Goal: Task Accomplishment & Management: Use online tool/utility

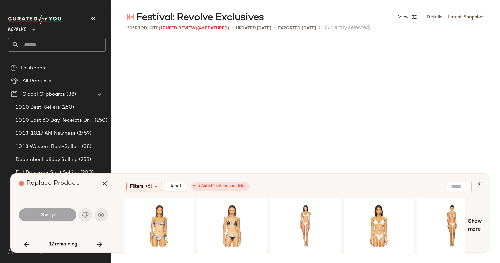
scroll to position [6321, 0]
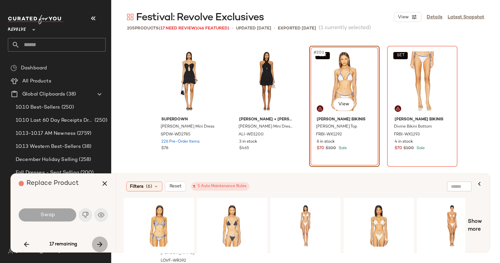
click at [96, 247] on icon "button" at bounding box center [100, 245] width 8 height 8
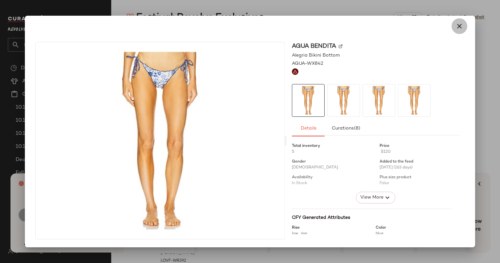
click at [459, 24] on icon "button" at bounding box center [460, 26] width 8 height 8
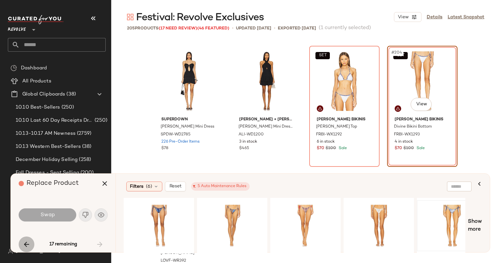
click at [28, 245] on icon "button" at bounding box center [27, 245] width 8 height 8
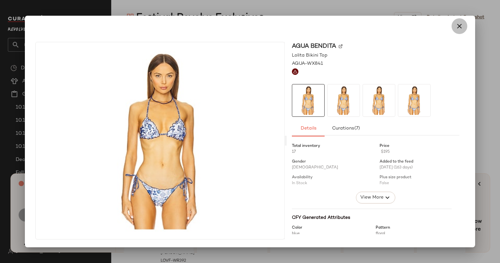
click at [457, 29] on icon "button" at bounding box center [460, 26] width 8 height 8
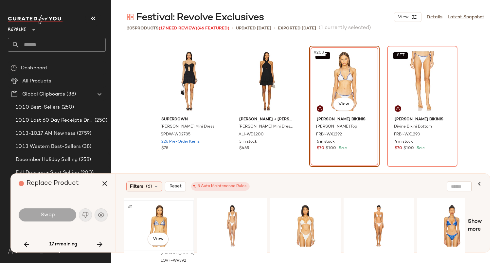
click at [150, 224] on div "#1 View" at bounding box center [159, 226] width 66 height 47
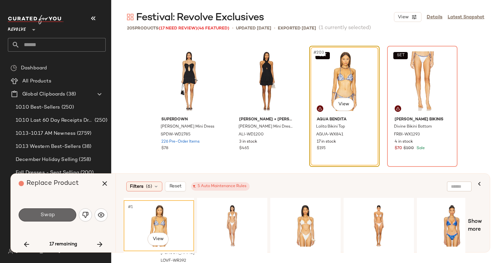
click at [42, 216] on span "Swap" at bounding box center [47, 215] width 15 height 6
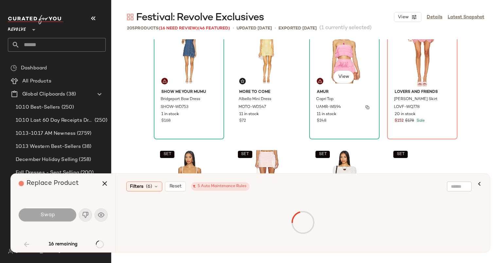
scroll to position [660, 0]
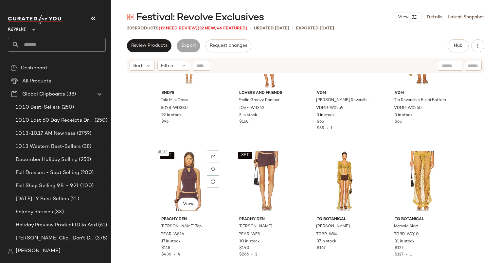
scroll to position [4107, 0]
click at [187, 27] on span "(19 Need Review)" at bounding box center [178, 28] width 39 height 5
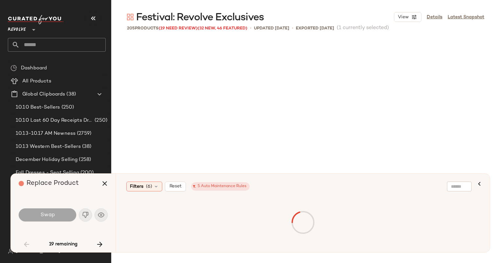
scroll to position [126, 0]
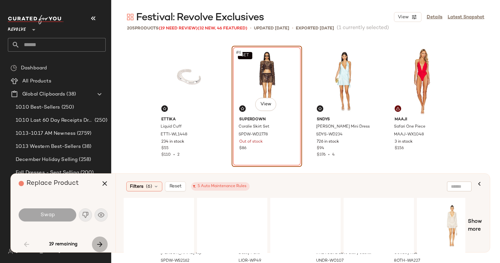
click at [100, 245] on icon "button" at bounding box center [100, 245] width 8 height 8
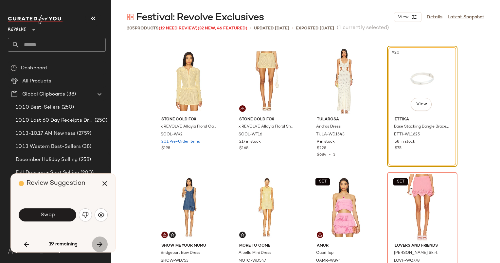
click at [100, 245] on icon "button" at bounding box center [100, 245] width 8 height 8
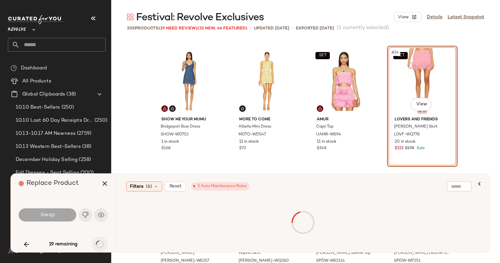
click at [100, 245] on div "19 remaining" at bounding box center [63, 245] width 89 height 16
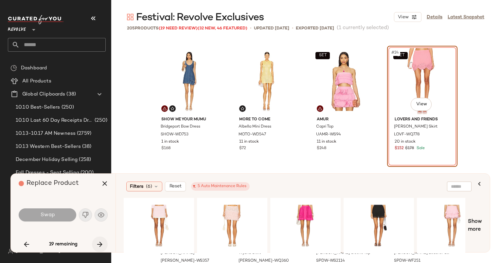
click at [100, 245] on icon "button" at bounding box center [100, 245] width 8 height 8
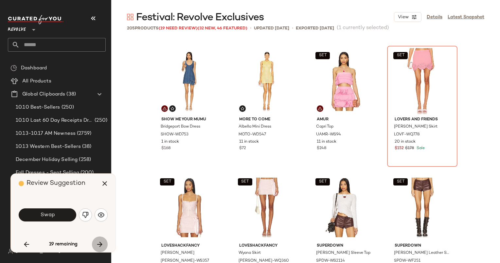
scroll to position [1011, 0]
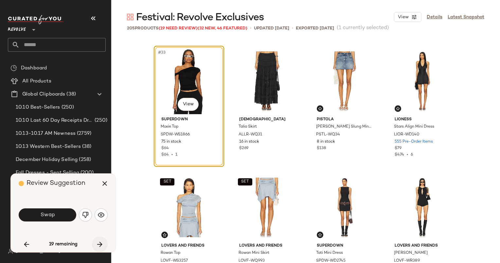
click at [100, 245] on icon "button" at bounding box center [100, 245] width 8 height 8
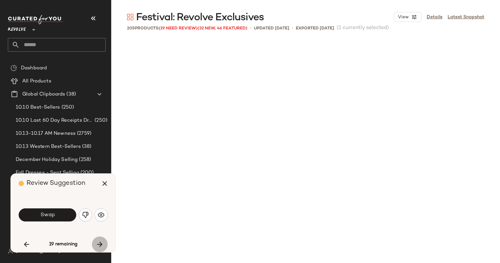
scroll to position [1264, 0]
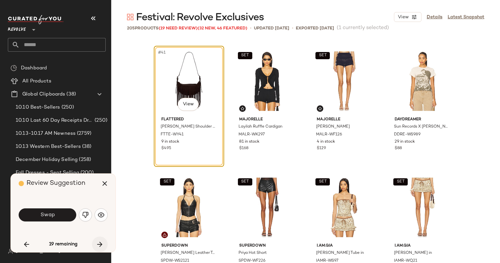
click at [100, 245] on icon "button" at bounding box center [100, 245] width 8 height 8
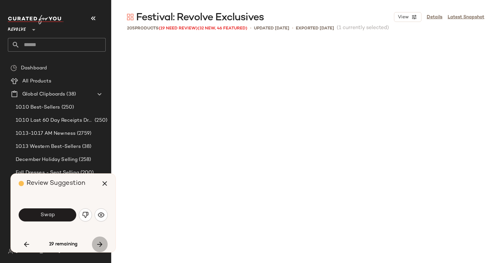
scroll to position [1517, 0]
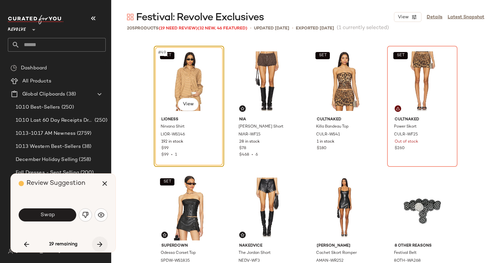
click at [100, 245] on icon "button" at bounding box center [100, 245] width 8 height 8
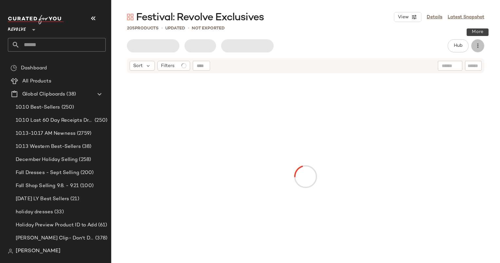
click at [476, 46] on icon "button" at bounding box center [478, 46] width 7 height 7
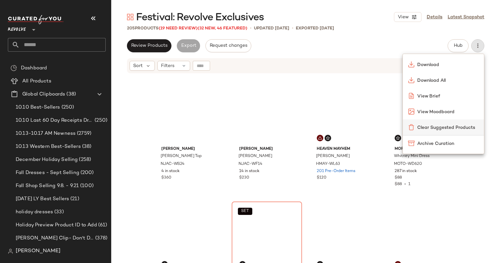
click at [435, 129] on span "Clear Suggested Products" at bounding box center [449, 127] width 62 height 7
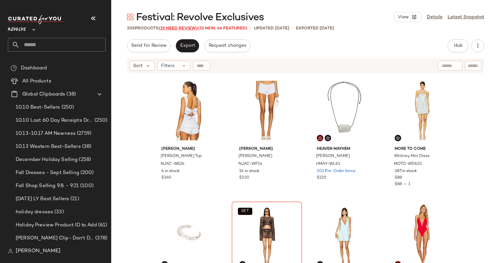
click at [175, 26] on span "(19 Need Review)" at bounding box center [178, 28] width 39 height 5
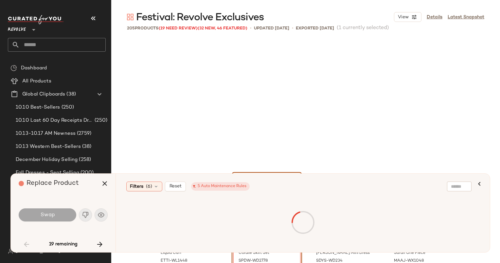
scroll to position [132, 0]
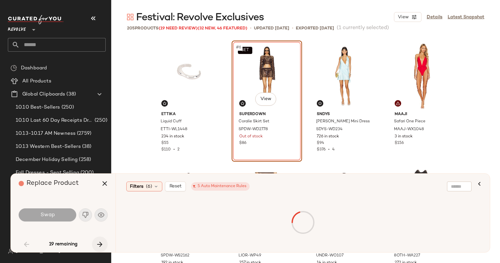
click at [103, 242] on icon "button" at bounding box center [100, 245] width 8 height 8
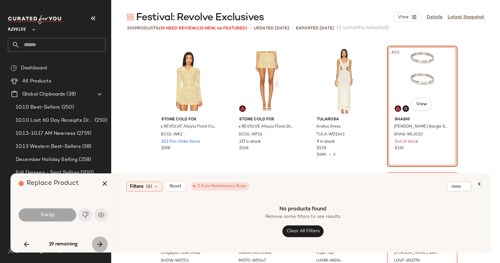
click at [102, 242] on icon "button" at bounding box center [100, 245] width 8 height 8
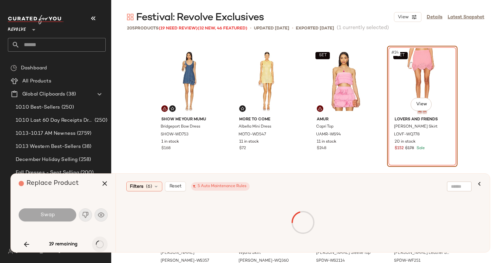
click at [102, 242] on div "19 remaining" at bounding box center [63, 245] width 89 height 16
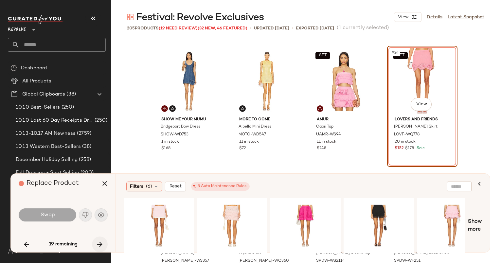
click at [102, 242] on icon "button" at bounding box center [100, 245] width 8 height 8
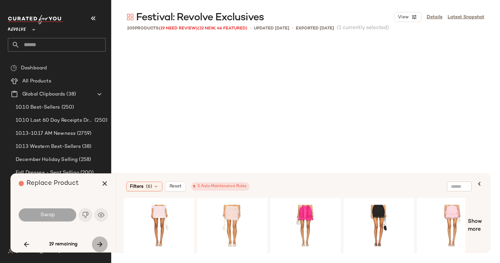
scroll to position [1011, 0]
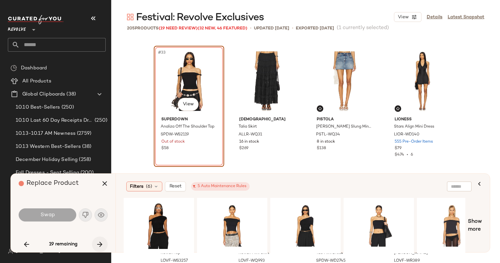
click at [102, 242] on icon "button" at bounding box center [100, 245] width 8 height 8
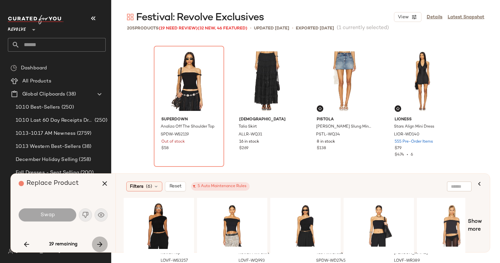
scroll to position [1264, 0]
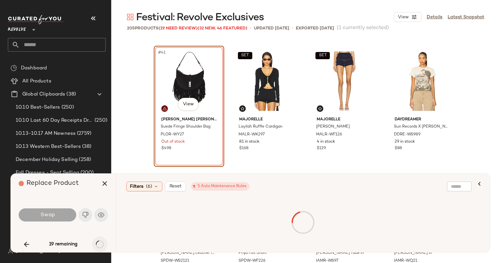
click at [102, 242] on div "19 remaining" at bounding box center [63, 245] width 89 height 16
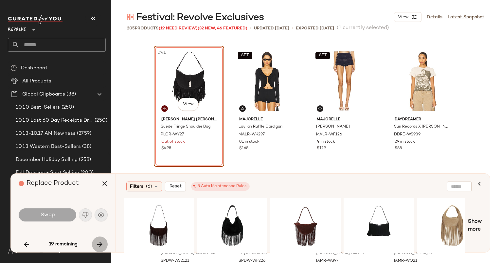
click at [102, 242] on icon "button" at bounding box center [100, 245] width 8 height 8
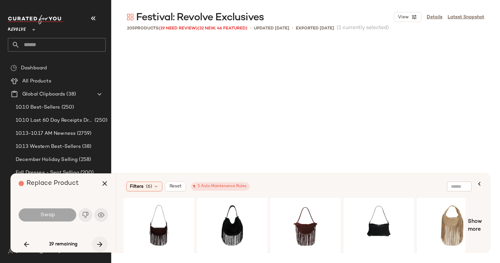
scroll to position [1517, 0]
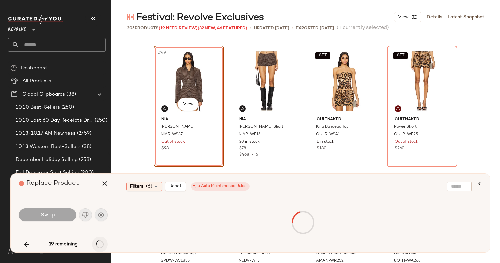
click at [102, 242] on div "19 remaining" at bounding box center [63, 245] width 89 height 16
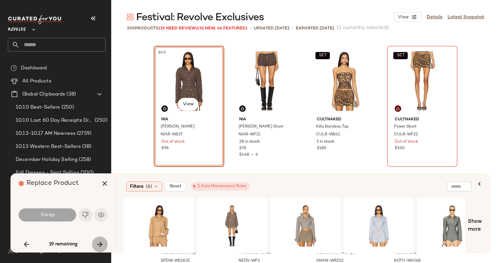
click at [102, 242] on icon "button" at bounding box center [100, 245] width 8 height 8
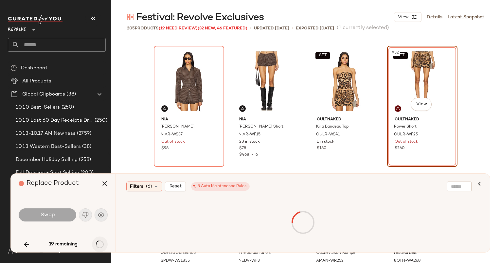
click at [102, 242] on div "19 remaining" at bounding box center [63, 245] width 89 height 16
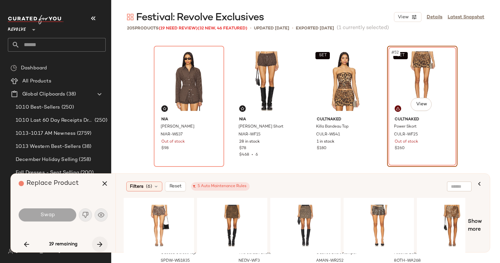
click at [102, 242] on icon "button" at bounding box center [100, 245] width 8 height 8
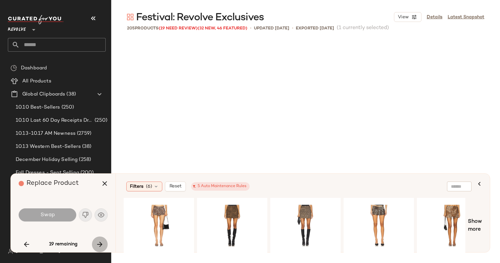
scroll to position [1896, 0]
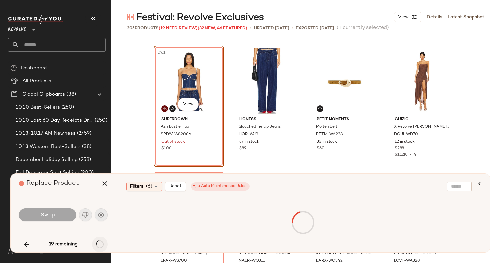
click at [102, 242] on div "19 remaining" at bounding box center [63, 245] width 89 height 16
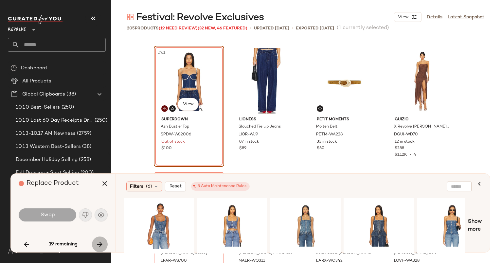
click at [102, 242] on icon "button" at bounding box center [100, 245] width 8 height 8
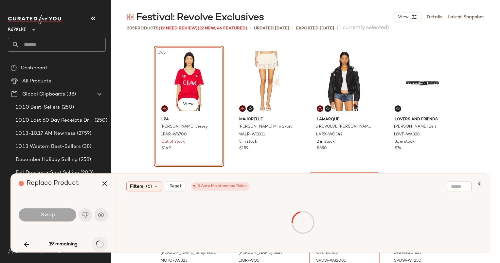
click at [102, 242] on div "19 remaining" at bounding box center [63, 245] width 89 height 16
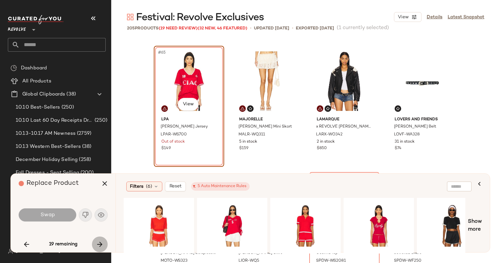
click at [102, 242] on icon "button" at bounding box center [100, 245] width 8 height 8
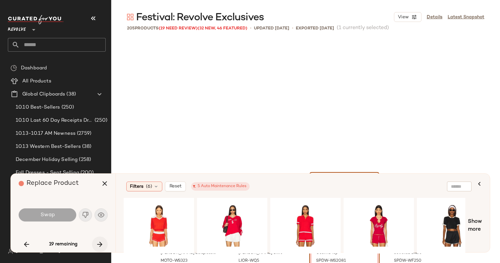
scroll to position [2149, 0]
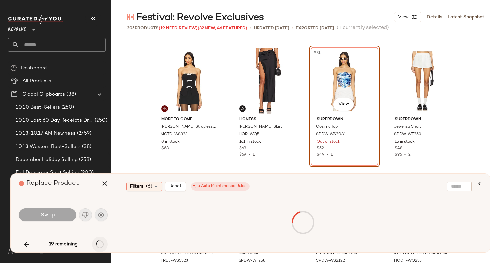
click at [102, 242] on div "19 remaining" at bounding box center [63, 245] width 89 height 16
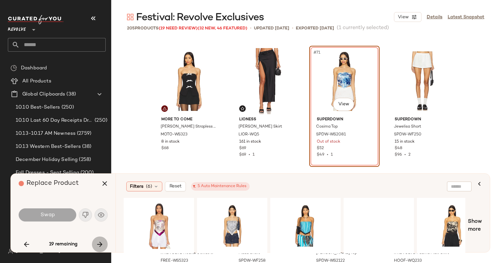
click at [102, 242] on icon "button" at bounding box center [100, 245] width 8 height 8
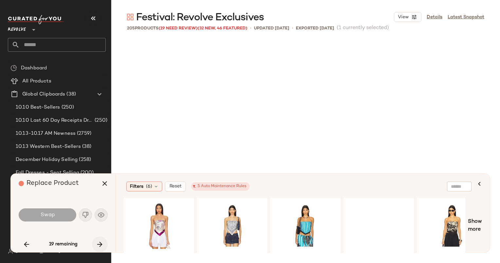
scroll to position [2655, 0]
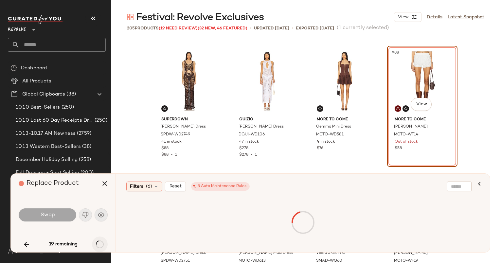
click at [102, 242] on div "19 remaining" at bounding box center [63, 245] width 89 height 16
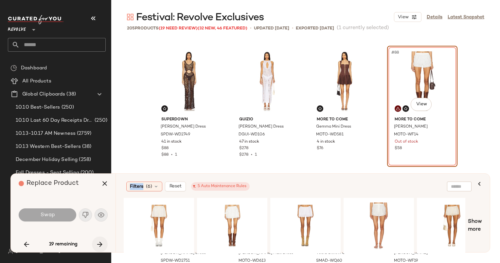
click at [102, 242] on div "19 remaining" at bounding box center [63, 245] width 89 height 16
click at [102, 242] on icon "button" at bounding box center [100, 245] width 8 height 8
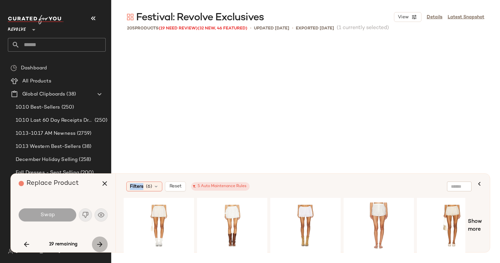
scroll to position [4425, 0]
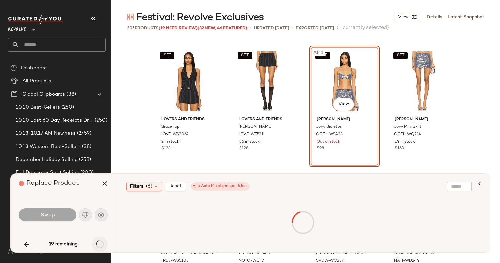
click at [102, 242] on div "19 remaining" at bounding box center [63, 245] width 89 height 16
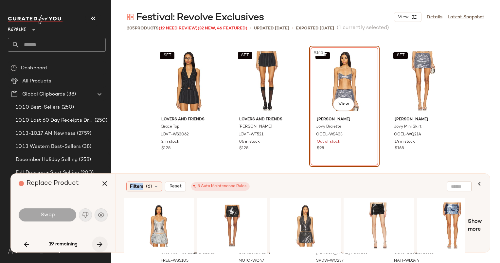
click at [102, 242] on icon "button" at bounding box center [100, 245] width 8 height 8
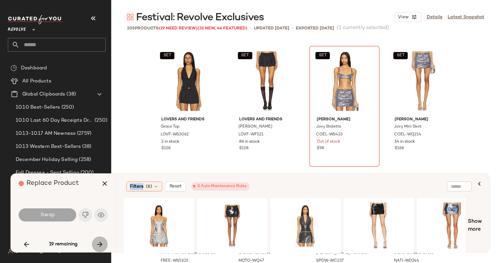
scroll to position [4678, 0]
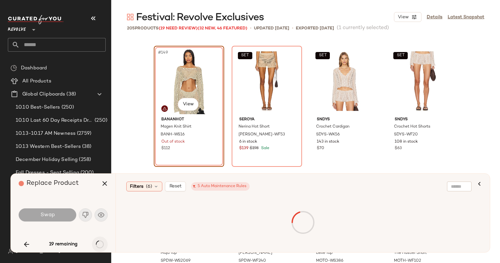
click at [102, 242] on div "19 remaining" at bounding box center [63, 245] width 89 height 16
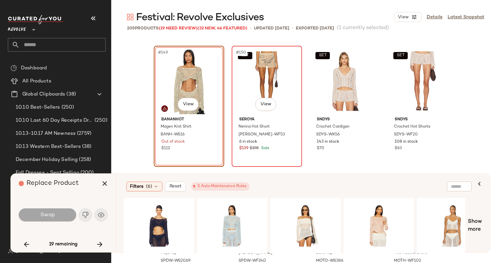
click at [247, 103] on div "SET #150 View" at bounding box center [267, 81] width 66 height 66
click at [102, 239] on button "button" at bounding box center [100, 245] width 16 height 16
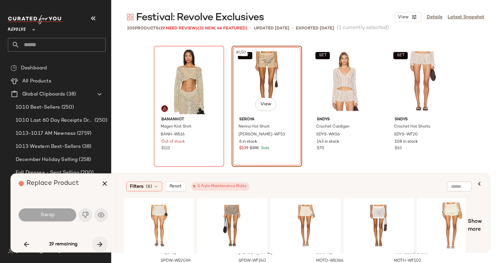
click at [105, 244] on button "button" at bounding box center [100, 245] width 16 height 16
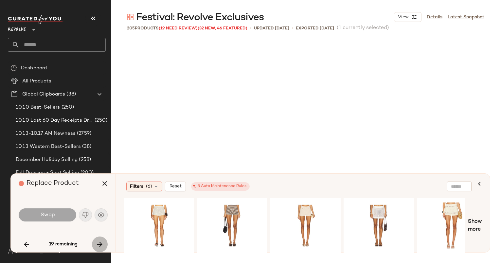
scroll to position [5184, 0]
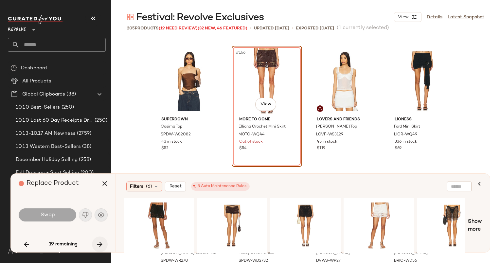
click at [105, 244] on button "button" at bounding box center [100, 245] width 16 height 16
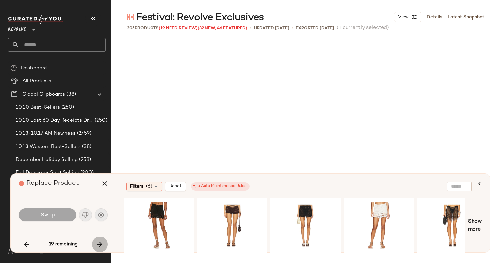
scroll to position [5436, 0]
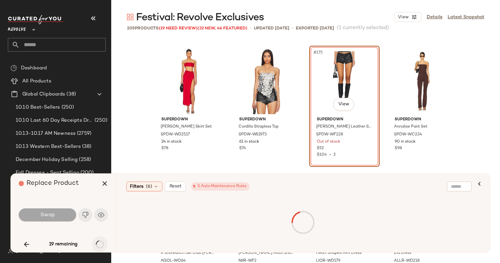
click at [105, 244] on div "19 remaining" at bounding box center [63, 245] width 89 height 16
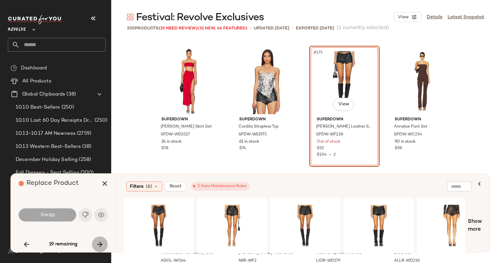
click at [105, 244] on button "button" at bounding box center [100, 245] width 16 height 16
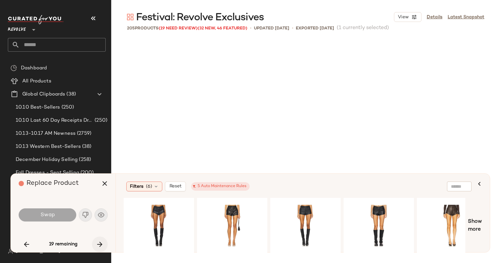
scroll to position [5689, 0]
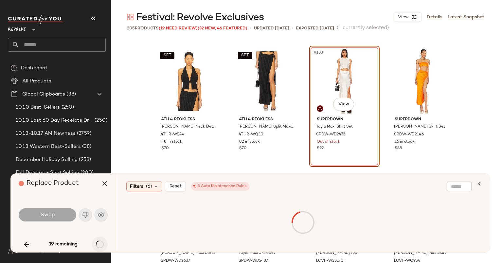
click at [105, 244] on div "19 remaining" at bounding box center [63, 245] width 89 height 16
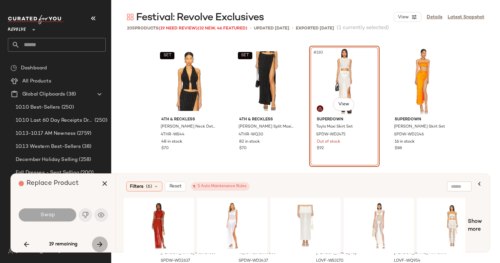
click at [105, 244] on button "button" at bounding box center [100, 245] width 16 height 16
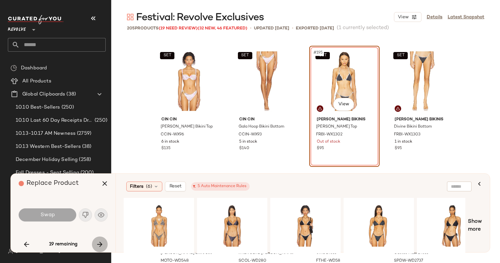
click at [105, 244] on button "button" at bounding box center [100, 245] width 16 height 16
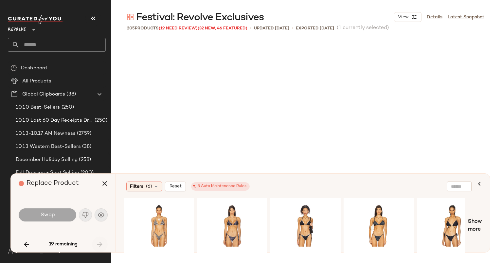
scroll to position [6321, 0]
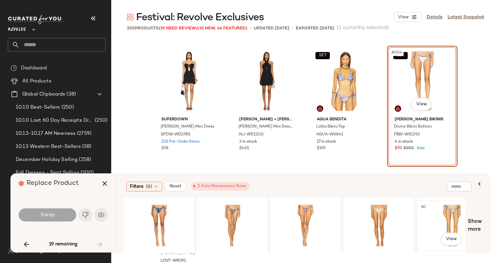
click at [435, 207] on div "#1 View" at bounding box center [453, 226] width 66 height 47
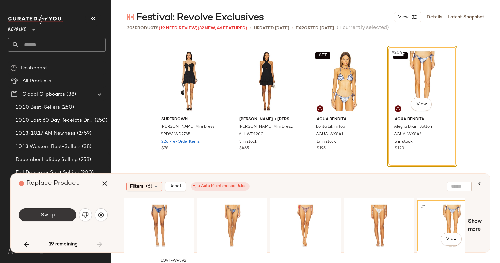
click at [54, 215] on span "Swap" at bounding box center [47, 215] width 15 height 6
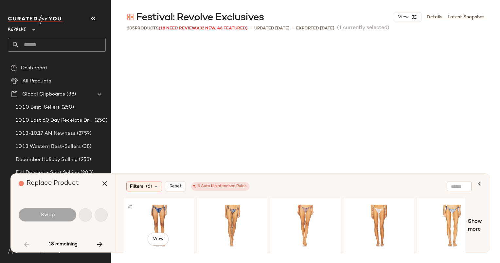
scroll to position [126, 0]
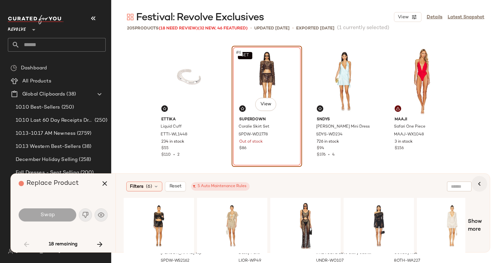
click at [480, 181] on icon "button" at bounding box center [480, 184] width 8 height 8
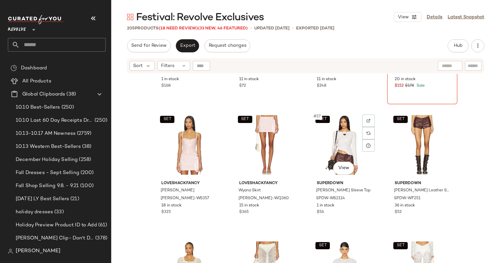
scroll to position [581, 0]
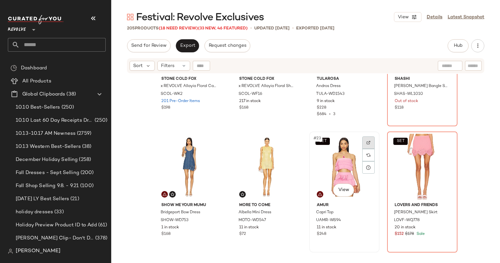
click at [368, 141] on img at bounding box center [369, 143] width 4 height 4
click at [456, 45] on span "Hub" at bounding box center [458, 45] width 9 height 5
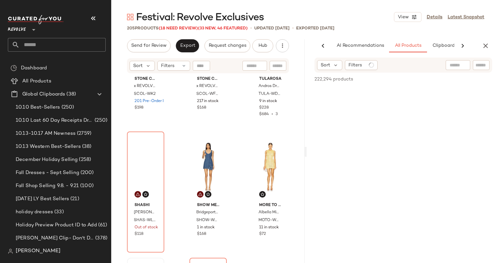
scroll to position [0, 40]
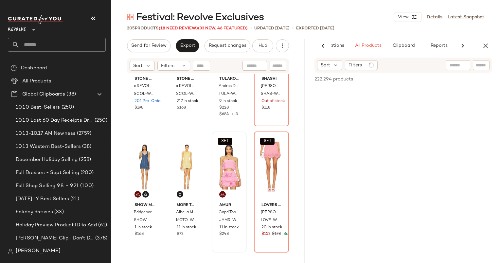
click at [482, 64] on input "text" at bounding box center [481, 65] width 11 height 7
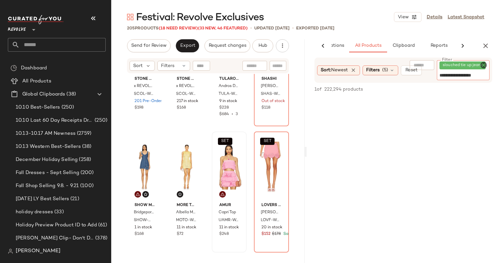
type input "**********"
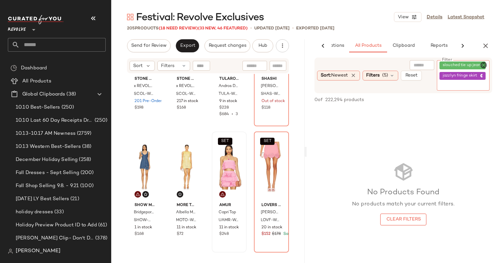
click at [462, 65] on span "slouched tie up jeans" at bounding box center [464, 66] width 43 height 6
click at [478, 64] on span "slouched tie up jeans" at bounding box center [464, 66] width 43 height 6
click at [440, 76] on span "jazzlyn fringe skirt" at bounding box center [463, 76] width 46 height 8
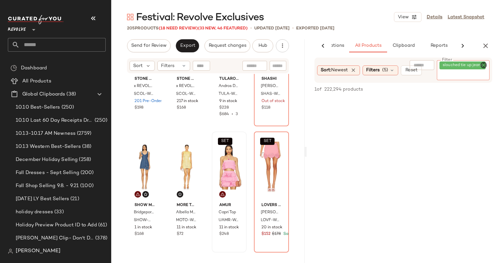
click at [483, 65] on icon "Clear Filter" at bounding box center [484, 65] width 8 height 8
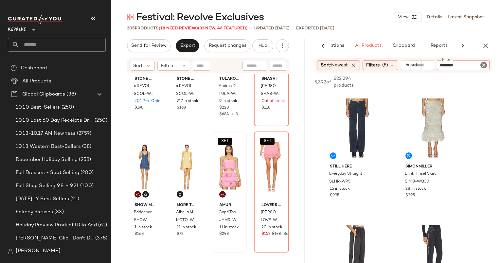
type input "*******"
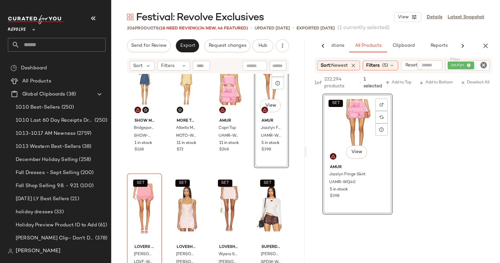
scroll to position [667, 0]
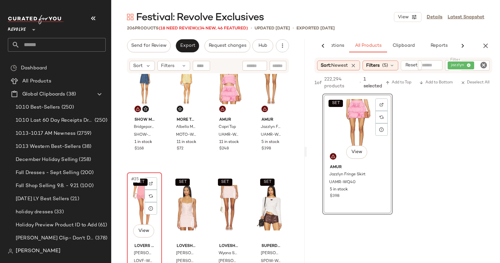
click at [138, 198] on div "SET #25 View" at bounding box center [144, 208] width 30 height 66
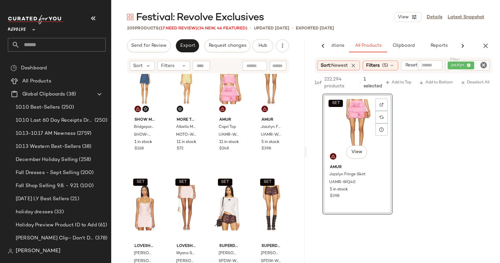
click at [484, 68] on icon "Clear Filter" at bounding box center [484, 65] width 8 height 8
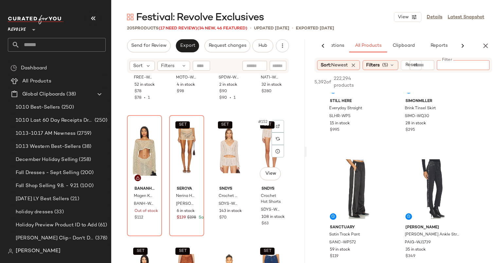
scroll to position [4644, 0]
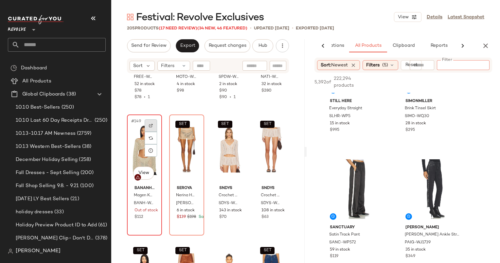
click at [152, 126] on img at bounding box center [151, 126] width 4 height 4
click at [477, 70] on div "Sort: Newest Filters (5) Reset" at bounding box center [404, 65] width 178 height 15
click at [477, 68] on div at bounding box center [481, 65] width 17 height 10
type input "**********"
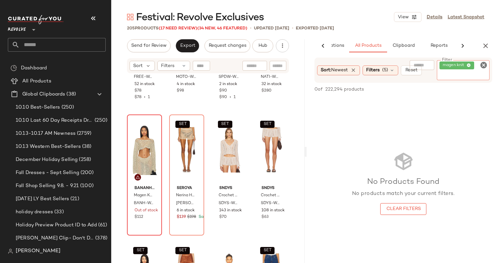
click at [485, 65] on icon "Clear Filter" at bounding box center [484, 65] width 8 height 8
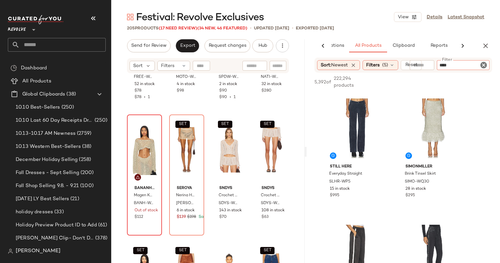
type input "*****"
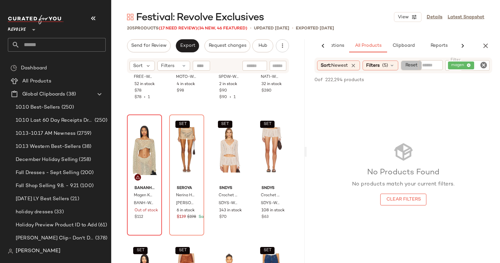
click at [411, 72] on div "Sort: Newest Filters (5) Reset Filter magen Filter" at bounding box center [404, 66] width 178 height 16
click at [411, 68] on button "Reset" at bounding box center [411, 66] width 21 height 10
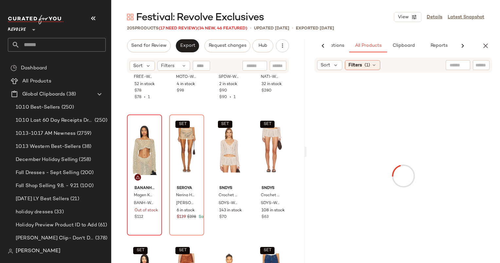
click at [482, 62] on input "text" at bounding box center [481, 65] width 11 height 7
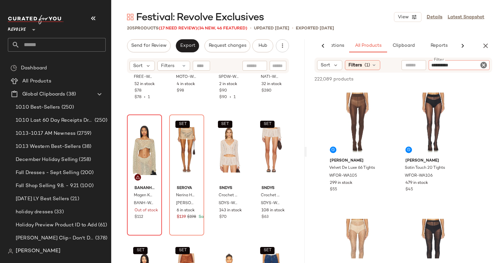
type input "**********"
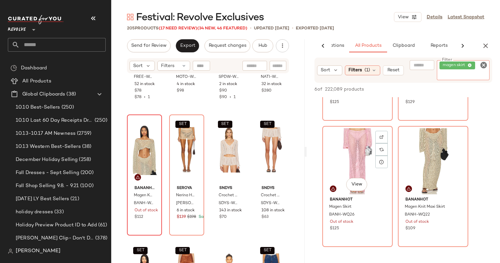
scroll to position [225, 0]
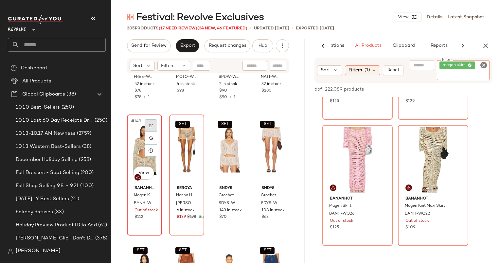
click at [155, 128] on div at bounding box center [151, 126] width 12 height 12
click at [483, 66] on icon "Clear Filter" at bounding box center [484, 65] width 8 height 8
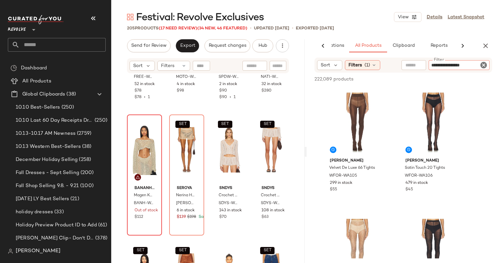
type input "**********"
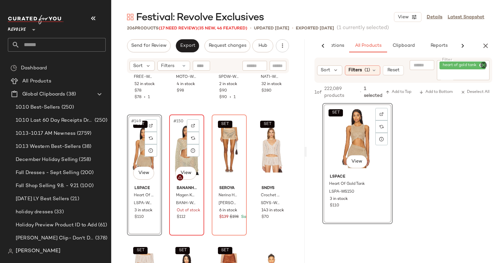
click at [177, 134] on div "#150 View" at bounding box center [187, 150] width 30 height 66
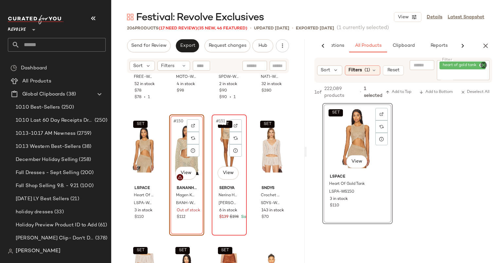
click at [226, 138] on div "SET #151 View" at bounding box center [229, 150] width 30 height 66
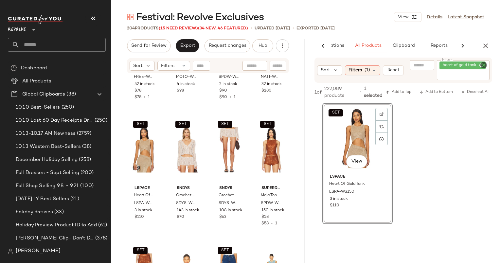
click at [489, 67] on div "heart of gold tank" at bounding box center [463, 70] width 53 height 20
click at [486, 66] on icon "Clear Filter" at bounding box center [484, 65] width 8 height 8
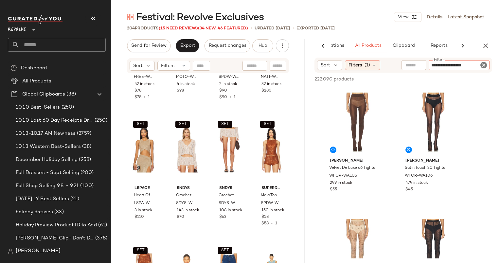
type input "**********"
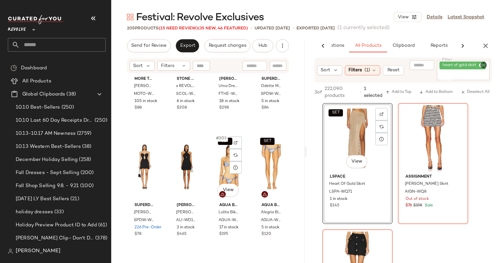
scroll to position [6369, 0]
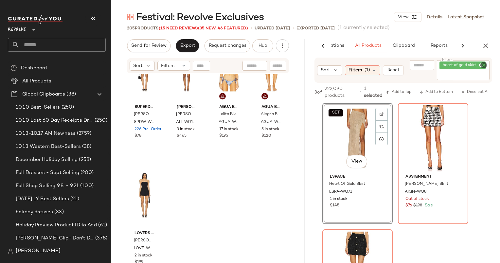
click at [487, 34] on div "Festival: Revolve Exclusives View Details Latest Snapshot 205 Products (15 Need…" at bounding box center [305, 136] width 389 height 253
click at [487, 46] on icon "button" at bounding box center [486, 46] width 8 height 8
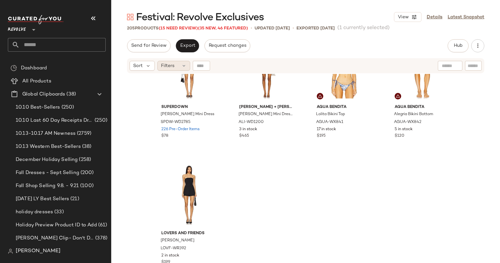
click at [171, 66] on span "Filters" at bounding box center [167, 66] width 13 height 7
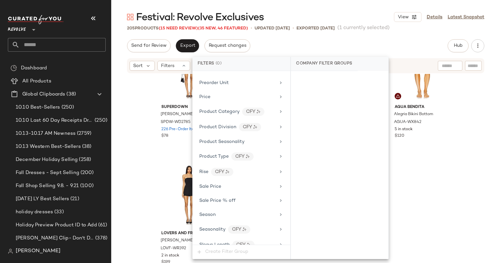
scroll to position [567, 0]
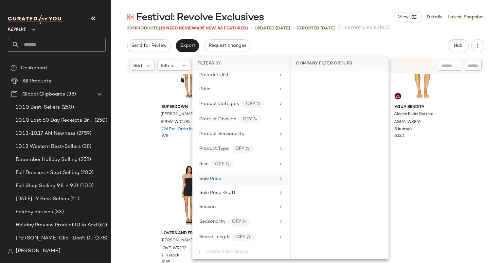
click at [235, 173] on div "Sale Price" at bounding box center [241, 179] width 93 height 13
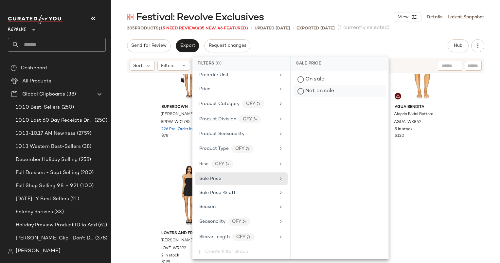
click at [312, 90] on div "Not on sale" at bounding box center [340, 91] width 92 height 12
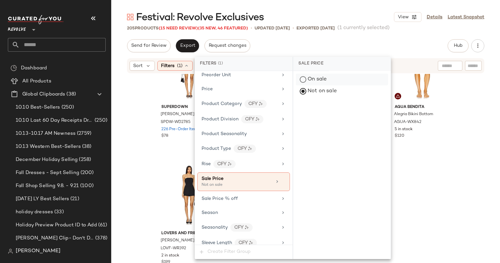
click at [309, 83] on div "On sale" at bounding box center [342, 80] width 92 height 12
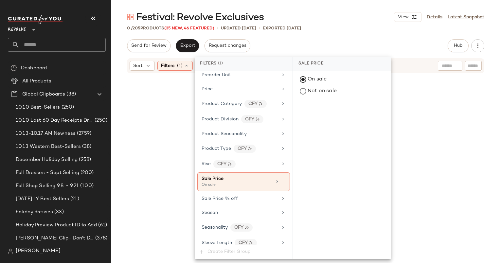
click at [166, 112] on div at bounding box center [306, 177] width 304 height 204
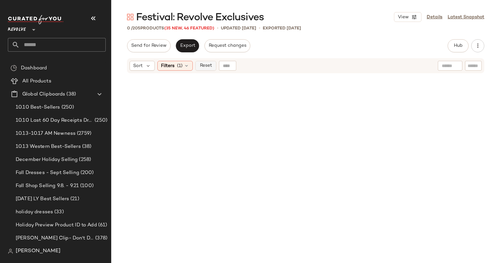
click at [210, 66] on span "Reset" at bounding box center [205, 65] width 12 height 5
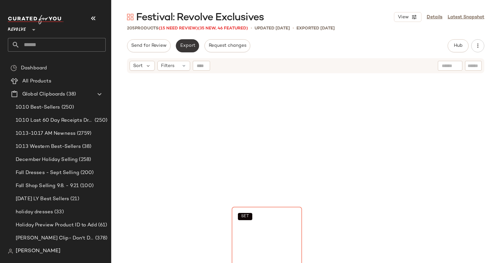
scroll to position [132, 0]
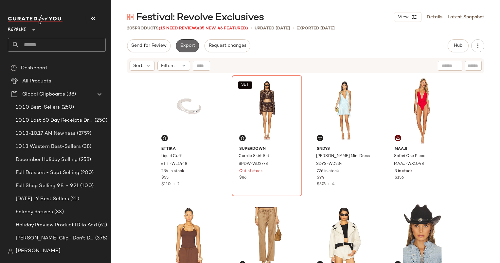
click at [188, 50] on button "Export" at bounding box center [187, 45] width 23 height 13
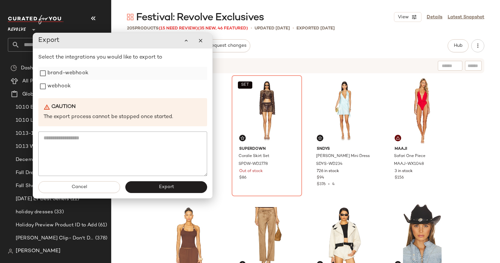
click at [127, 79] on div "brand-webhook" at bounding box center [122, 73] width 169 height 13
click at [130, 89] on div "webhook" at bounding box center [122, 86] width 169 height 13
click at [90, 89] on div "webhook" at bounding box center [122, 86] width 169 height 13
click at [50, 88] on label "webhook" at bounding box center [58, 86] width 23 height 13
click at [164, 185] on span "Export" at bounding box center [166, 187] width 15 height 5
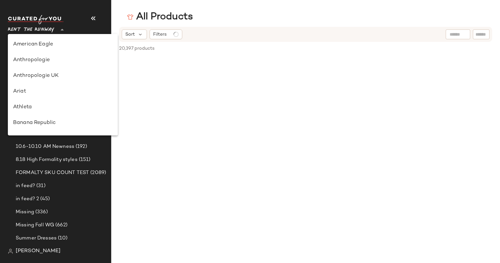
click at [46, 30] on span "Rent the Runway" at bounding box center [31, 28] width 47 height 12
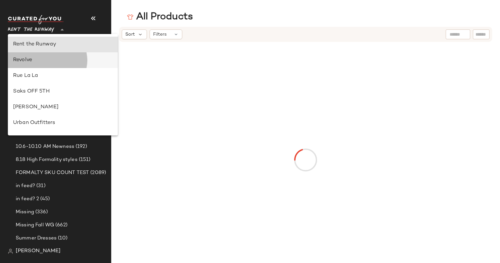
click at [52, 59] on div "Revolve" at bounding box center [63, 60] width 100 height 8
type input "**"
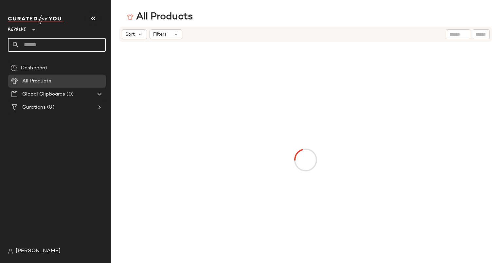
click at [49, 46] on input "text" at bounding box center [63, 45] width 86 height 14
type input "****"
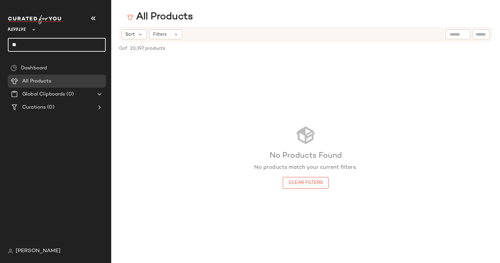
type input "*"
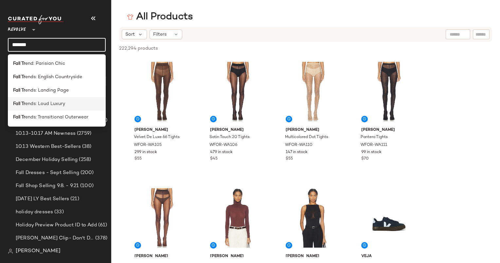
type input "*******"
click at [48, 105] on span "ends: Loud Luxury" at bounding box center [45, 104] width 40 height 7
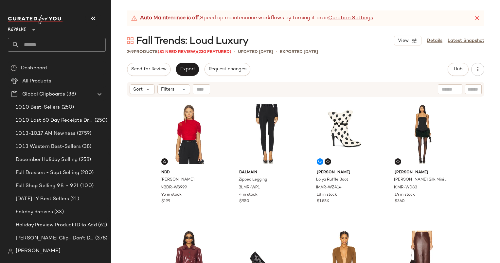
click at [479, 17] on icon at bounding box center [477, 18] width 7 height 7
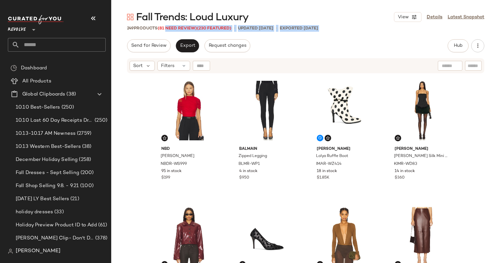
drag, startPoint x: 166, startPoint y: 28, endPoint x: 286, endPoint y: 48, distance: 120.9
click at [286, 48] on div "Fall Trends: Loud Luxury View Details Latest Snapshot 249 Products (81 Need Rev…" at bounding box center [305, 136] width 389 height 253
click at [286, 48] on div "Send for Review Export Request changes Hub Send for Review External Review Inte…" at bounding box center [306, 45] width 358 height 13
click at [482, 44] on button "button" at bounding box center [478, 45] width 13 height 13
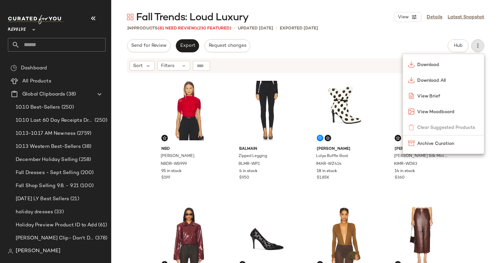
click at [421, 129] on div "Download Download All View Brief View Moodboard Clear Suggested Products Archiv…" at bounding box center [444, 104] width 82 height 101
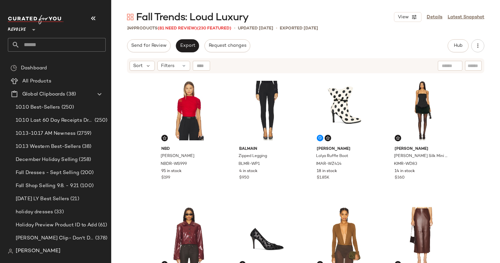
click at [366, 52] on div "Send for Review Export Request changes Hub Send for Review External Review Inte…" at bounding box center [306, 45] width 358 height 13
click at [169, 29] on span "(81 Need Review)" at bounding box center [177, 28] width 39 height 5
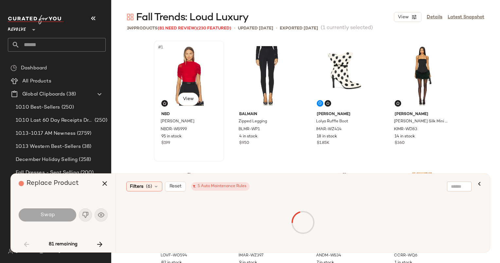
scroll to position [385, 0]
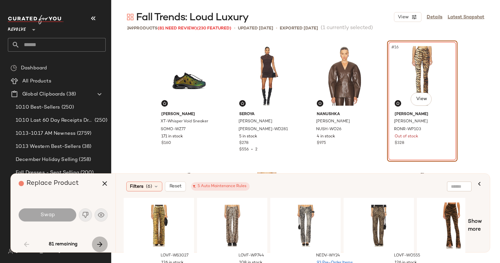
click at [97, 245] on icon "button" at bounding box center [100, 245] width 8 height 8
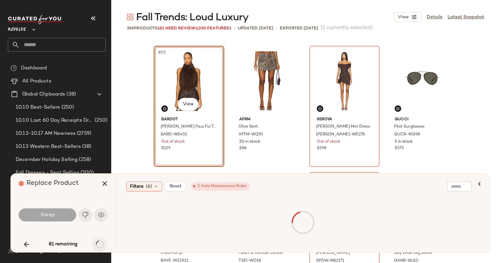
click at [97, 245] on div "81 remaining" at bounding box center [63, 245] width 89 height 16
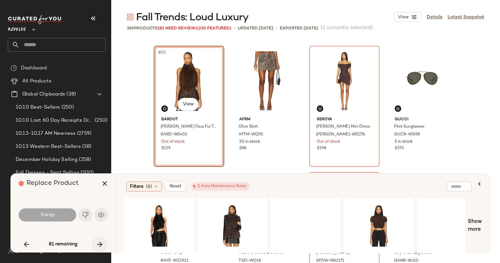
click at [97, 245] on icon "button" at bounding box center [100, 245] width 8 height 8
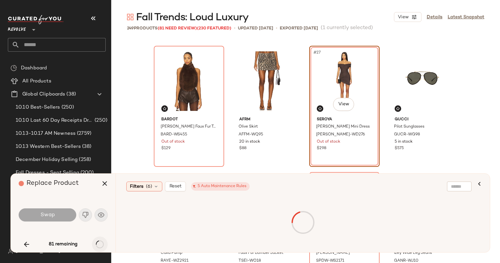
click at [97, 245] on div "81 remaining" at bounding box center [63, 245] width 89 height 16
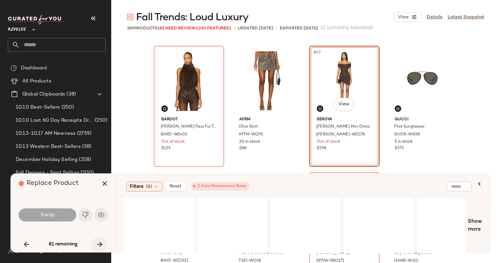
click at [97, 245] on icon "button" at bounding box center [100, 245] width 8 height 8
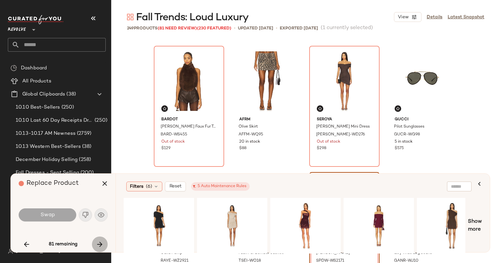
scroll to position [885, 0]
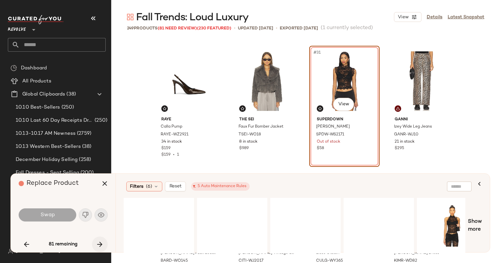
click at [97, 245] on div "81 remaining" at bounding box center [63, 245] width 89 height 16
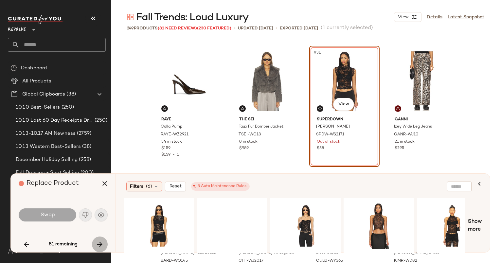
click at [97, 245] on icon "button" at bounding box center [100, 245] width 8 height 8
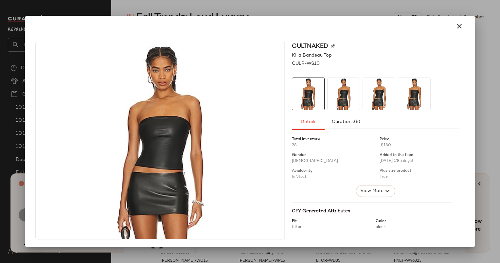
click at [333, 45] on img at bounding box center [333, 47] width 4 height 4
click at [461, 23] on icon "button" at bounding box center [460, 26] width 8 height 8
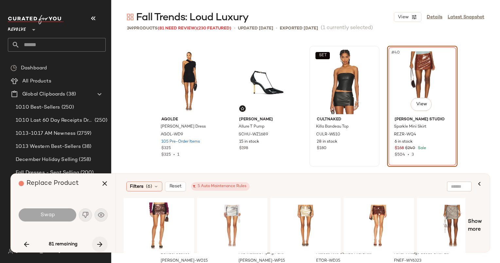
click at [94, 246] on button "button" at bounding box center [100, 245] width 16 height 16
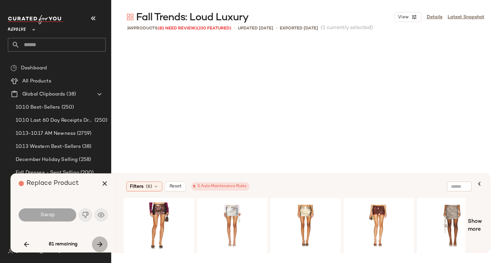
scroll to position [1391, 0]
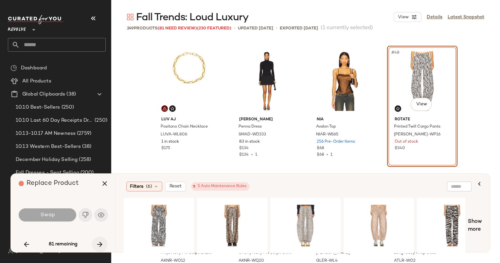
click at [100, 241] on icon "button" at bounding box center [100, 245] width 8 height 8
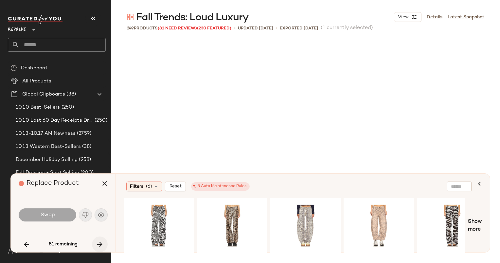
scroll to position [1644, 0]
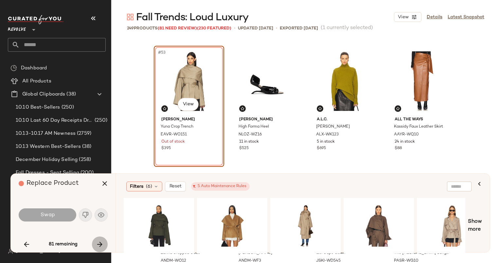
click at [100, 241] on icon "button" at bounding box center [100, 245] width 8 height 8
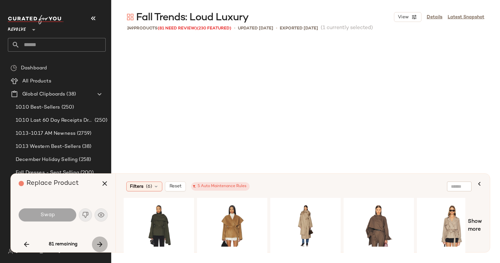
scroll to position [2023, 0]
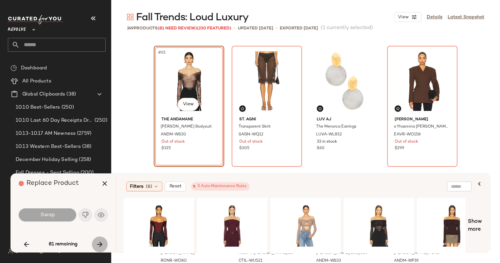
click at [100, 241] on icon "button" at bounding box center [100, 245] width 8 height 8
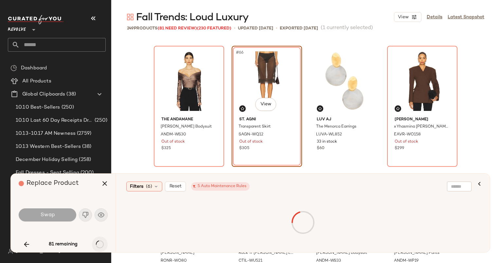
click at [100, 241] on div "81 remaining" at bounding box center [63, 245] width 89 height 16
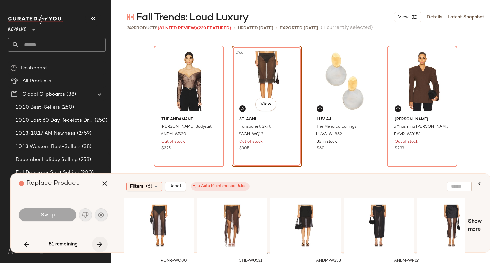
click at [100, 241] on icon "button" at bounding box center [100, 245] width 8 height 8
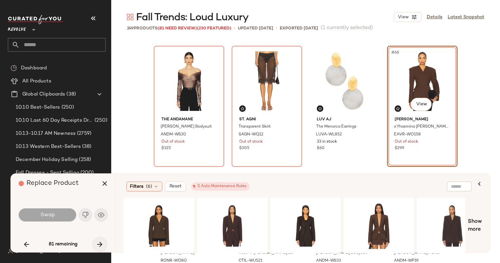
click at [100, 241] on icon "button" at bounding box center [100, 245] width 8 height 8
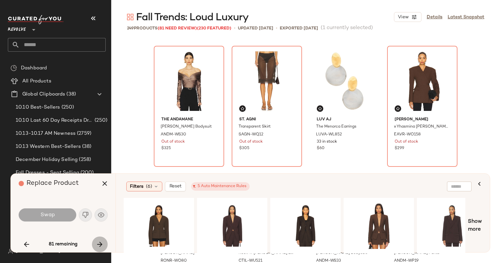
scroll to position [2276, 0]
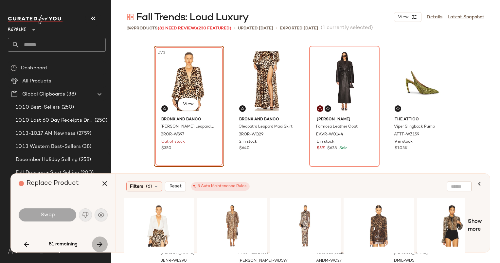
click at [100, 241] on icon "button" at bounding box center [100, 245] width 8 height 8
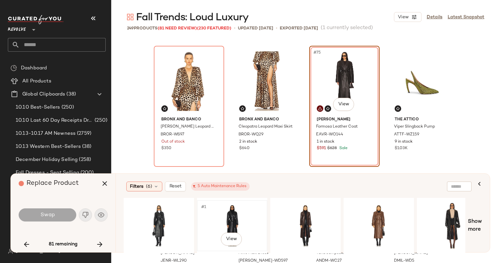
click at [216, 207] on div "#1 View" at bounding box center [232, 226] width 66 height 47
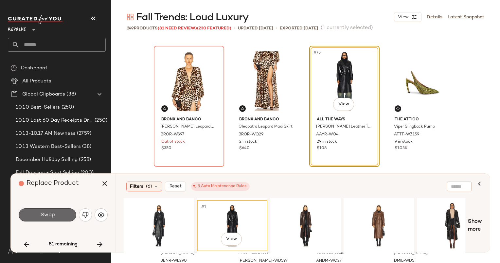
click at [59, 214] on button "Swap" at bounding box center [48, 215] width 58 height 13
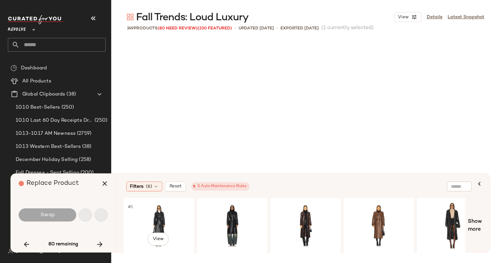
scroll to position [2529, 0]
